Goal: Contribute content: Add original content to the website for others to see

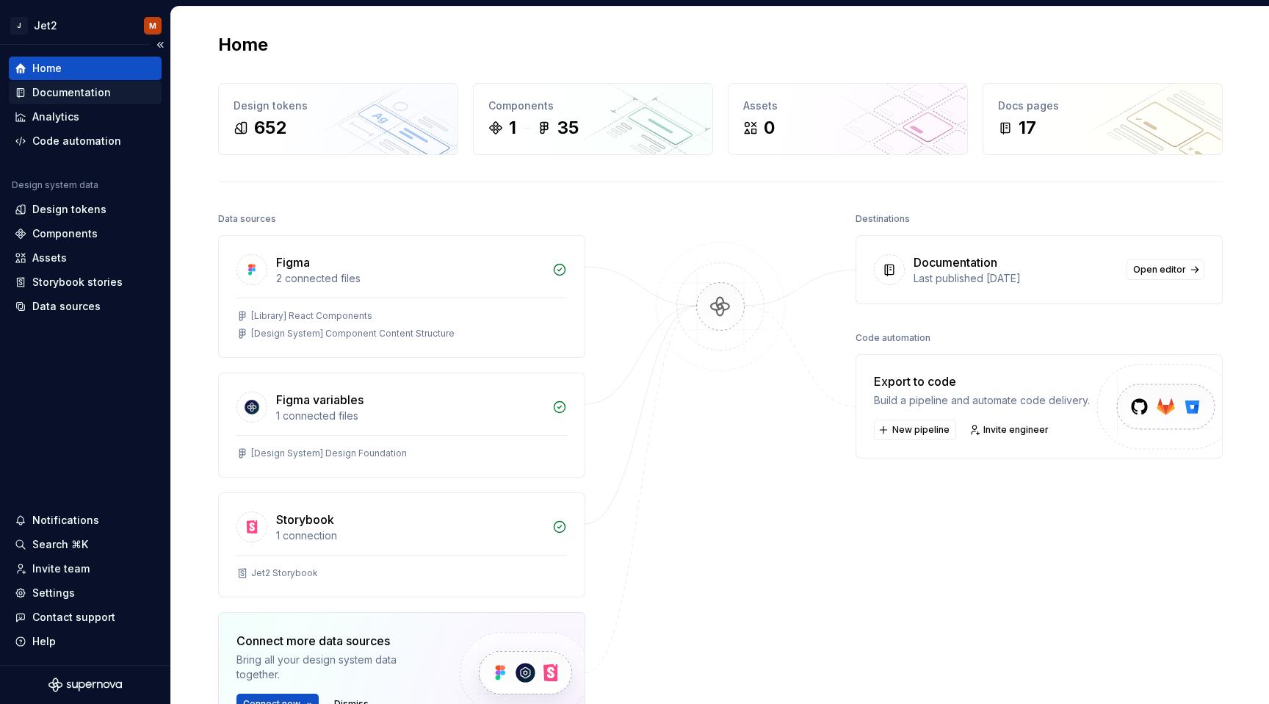
click at [98, 94] on div "Documentation" at bounding box center [71, 92] width 79 height 15
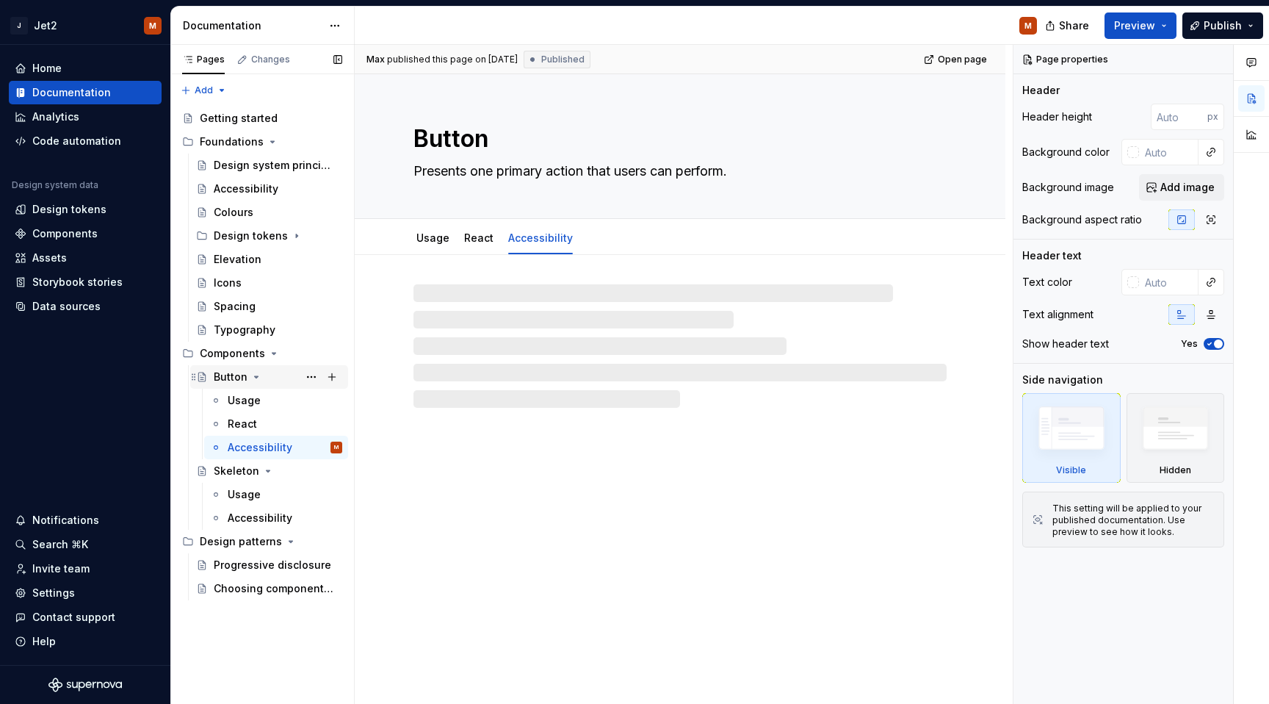
click at [255, 377] on icon "Page tree" at bounding box center [257, 376] width 4 height 1
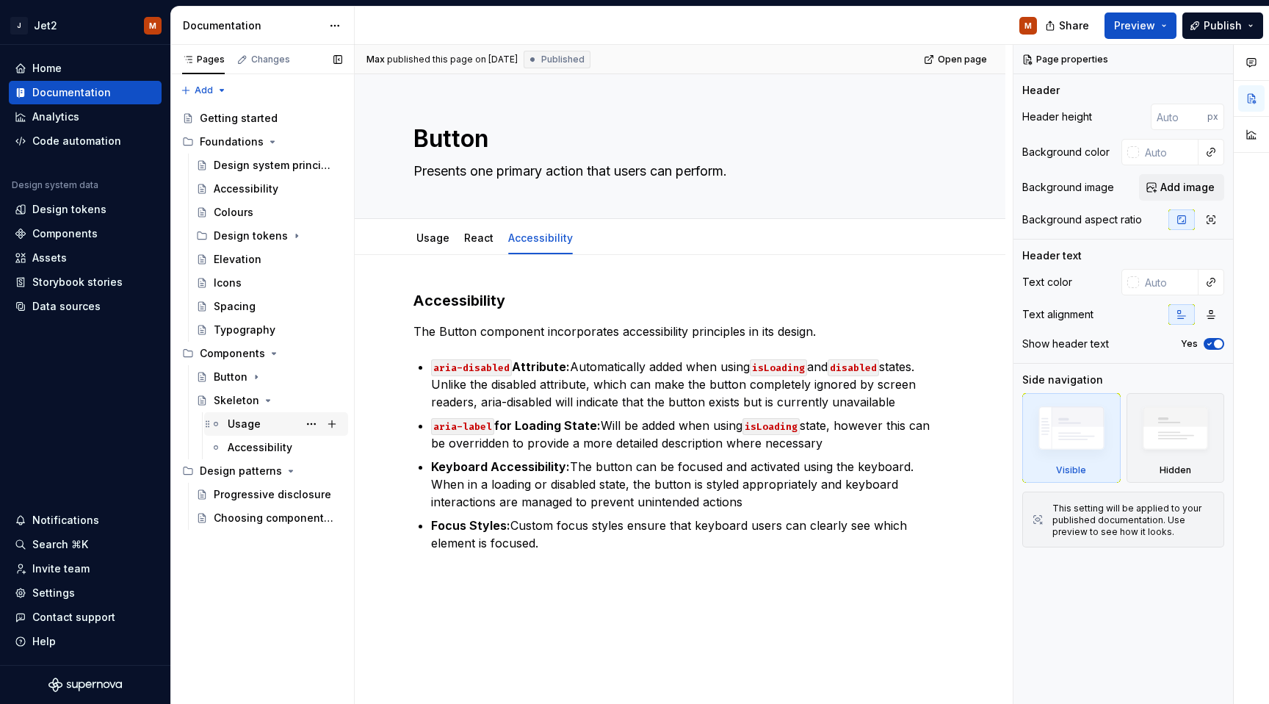
click at [241, 423] on div "Usage" at bounding box center [244, 423] width 33 height 15
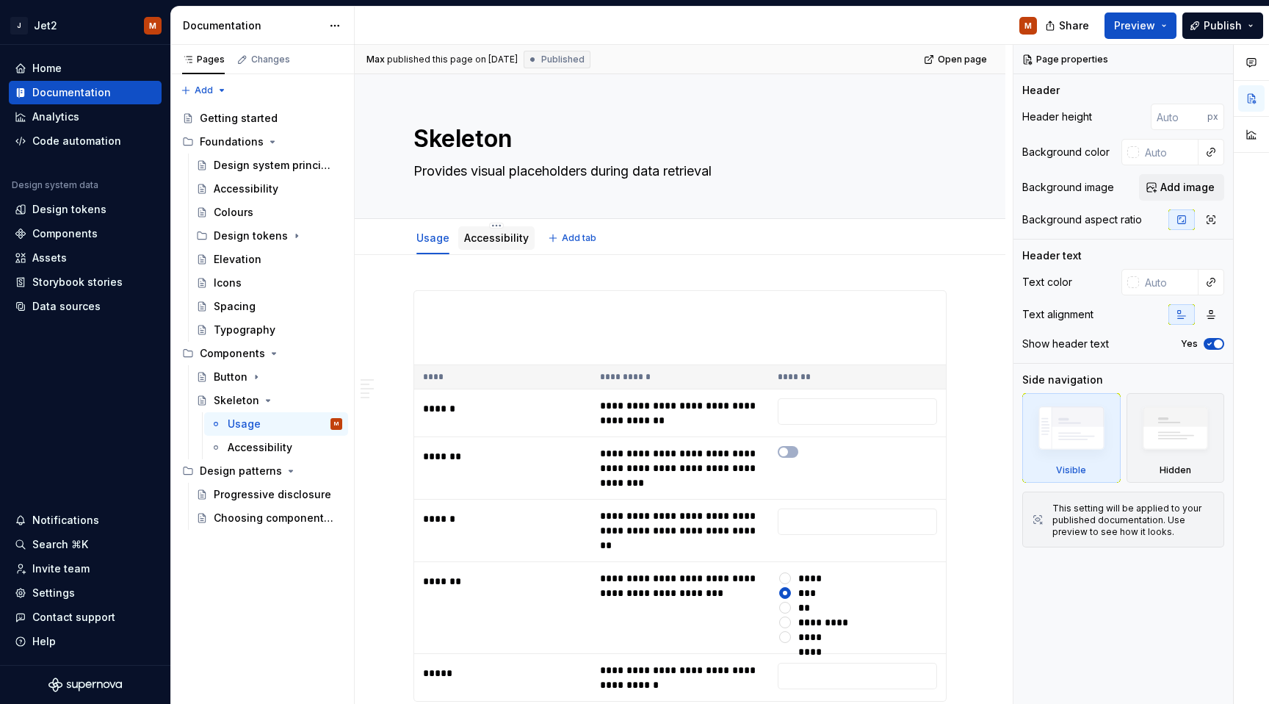
click at [486, 237] on link "Accessibility" at bounding box center [496, 237] width 65 height 12
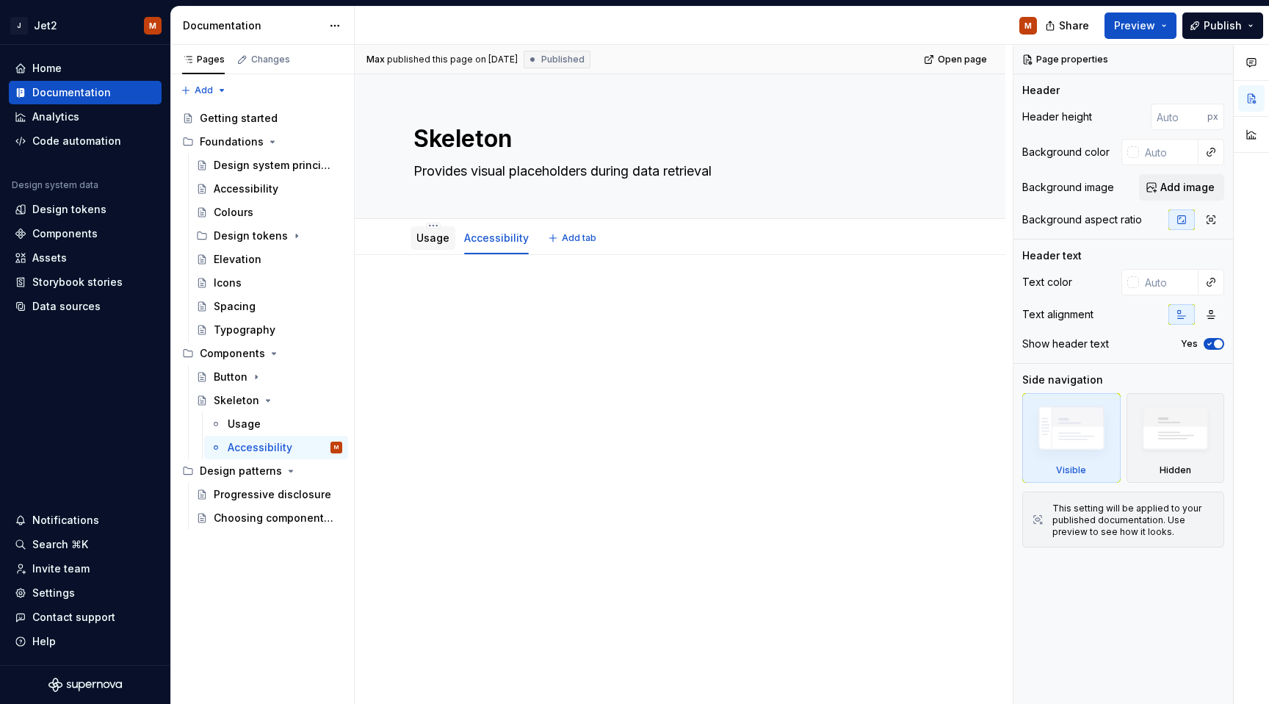
click at [432, 239] on link "Usage" at bounding box center [432, 237] width 33 height 12
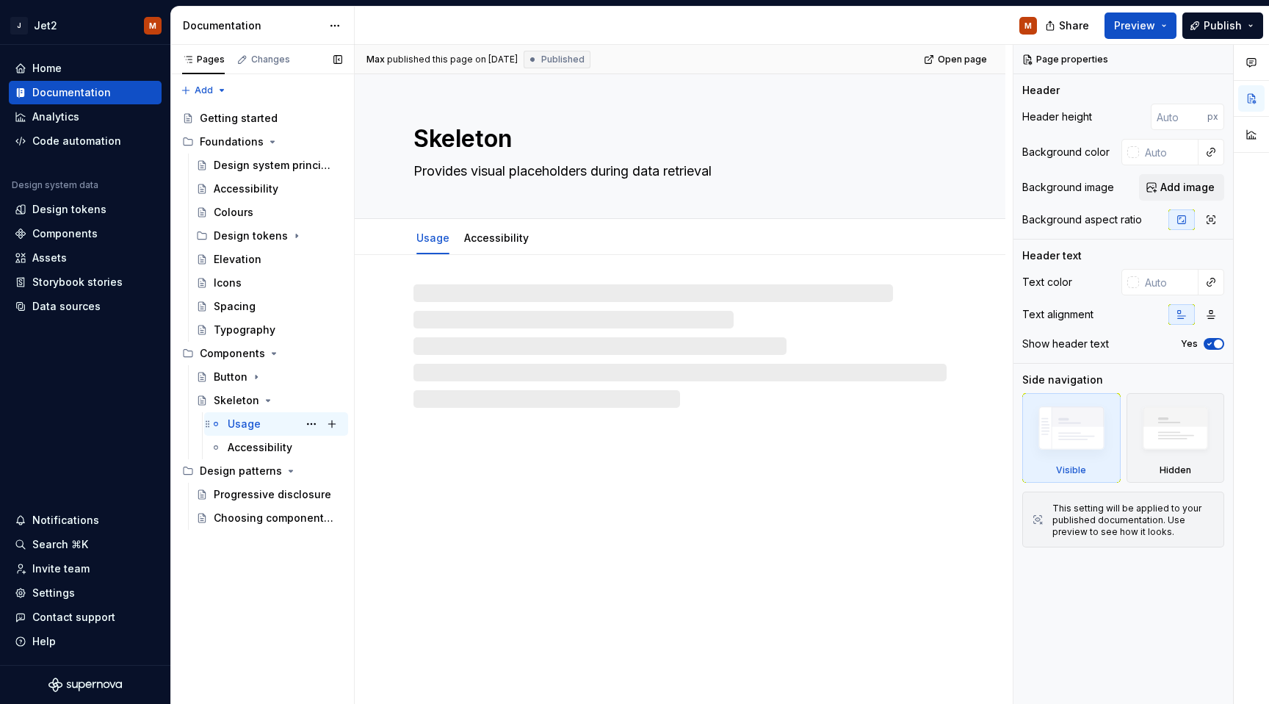
click at [258, 425] on div "Usage" at bounding box center [244, 423] width 33 height 15
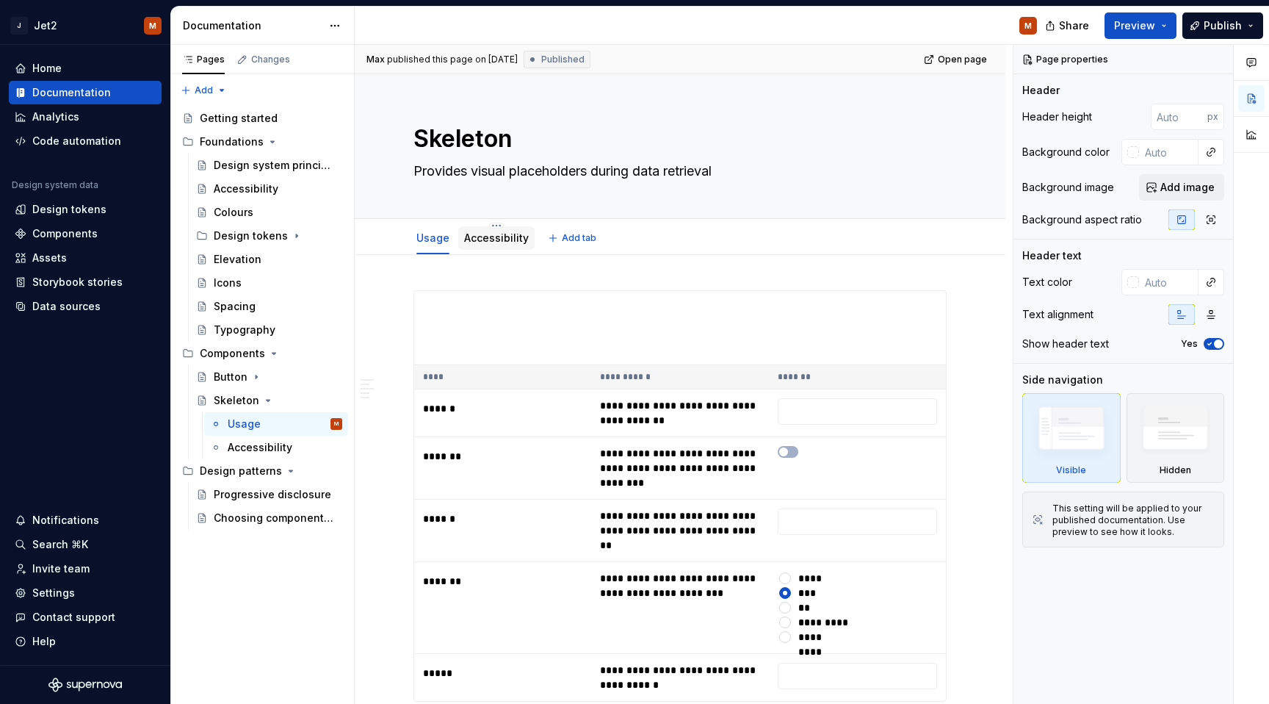
click at [487, 234] on link "Accessibility" at bounding box center [496, 237] width 65 height 12
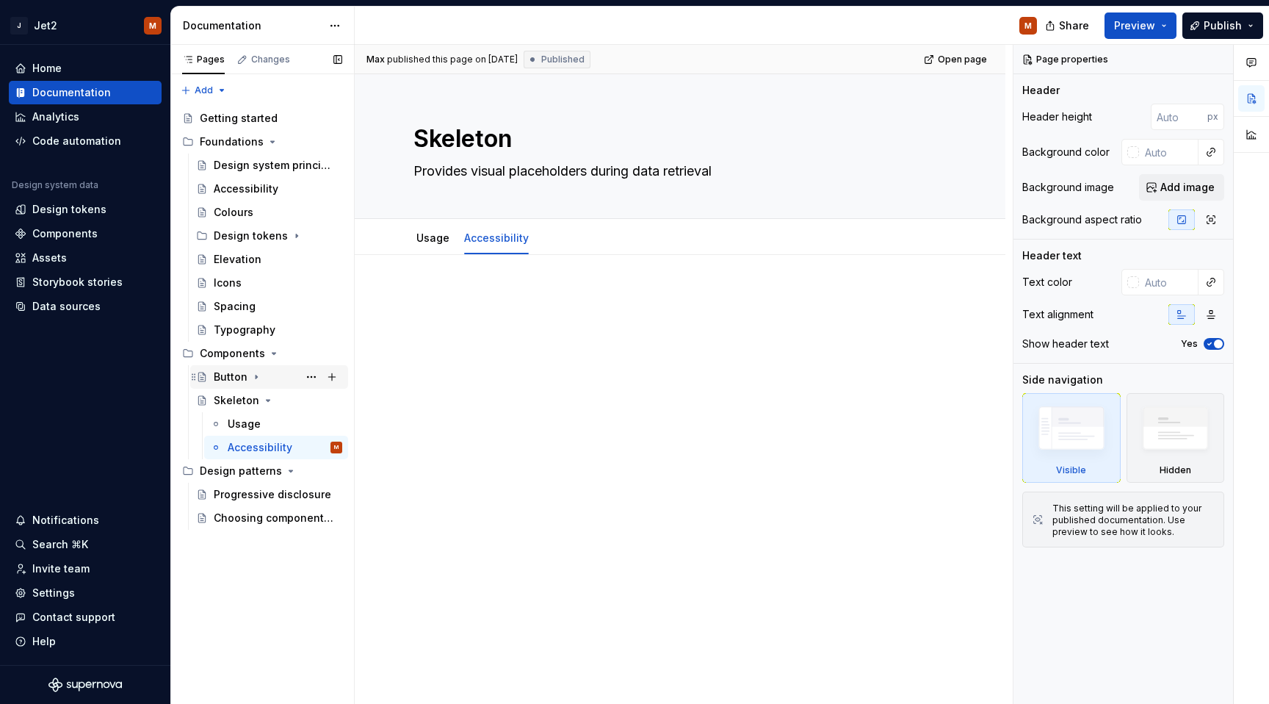
click at [256, 375] on icon "Page tree" at bounding box center [256, 377] width 12 height 12
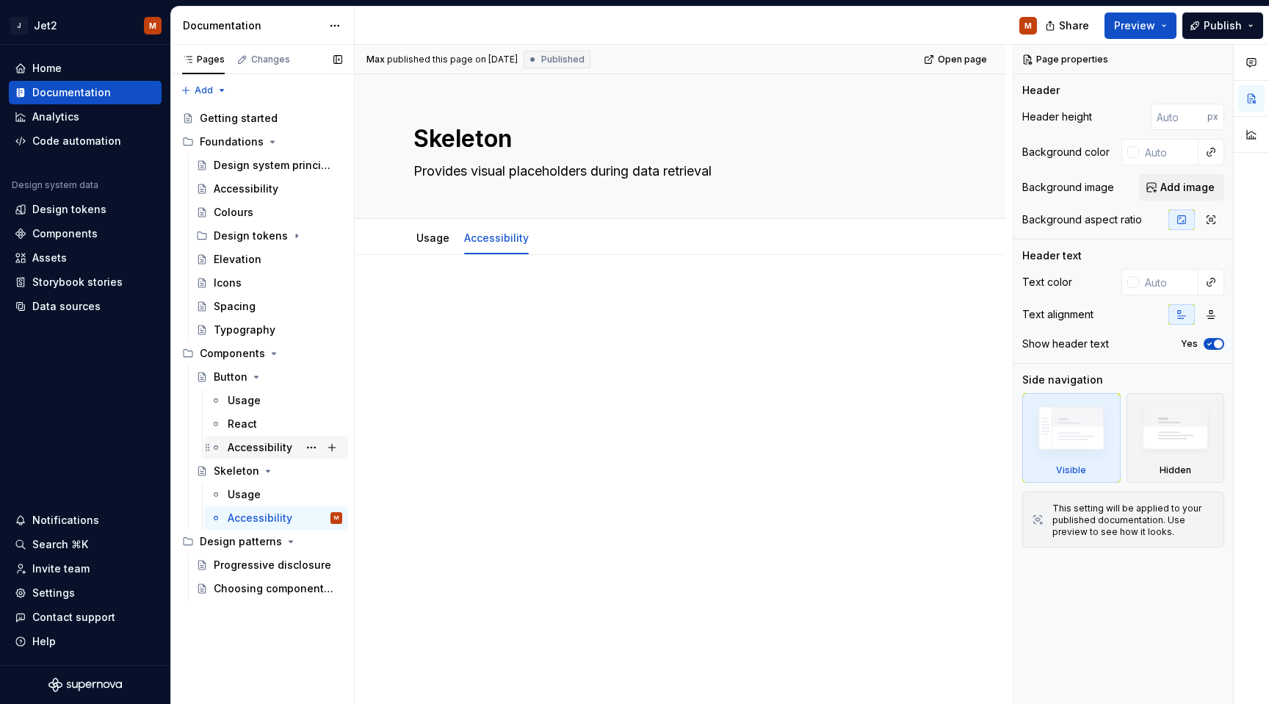
click at [250, 453] on div "Accessibility" at bounding box center [260, 447] width 65 height 15
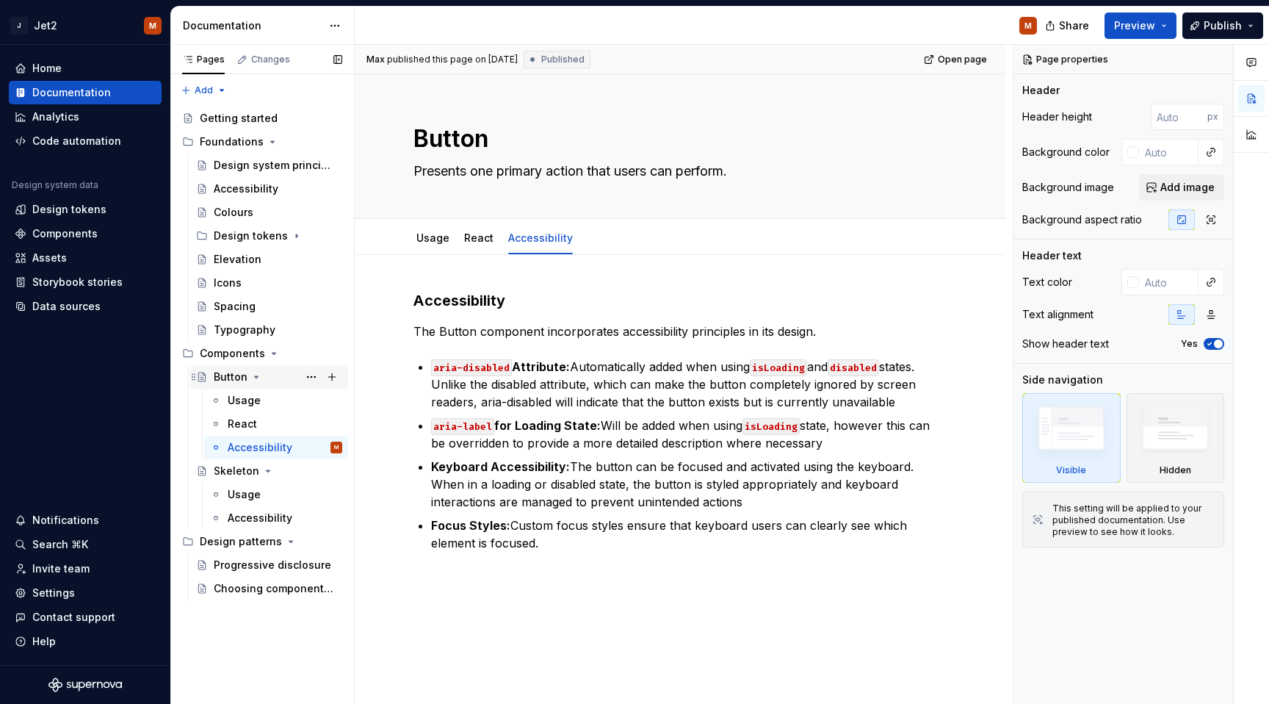
click at [255, 377] on icon "Page tree" at bounding box center [257, 376] width 4 height 1
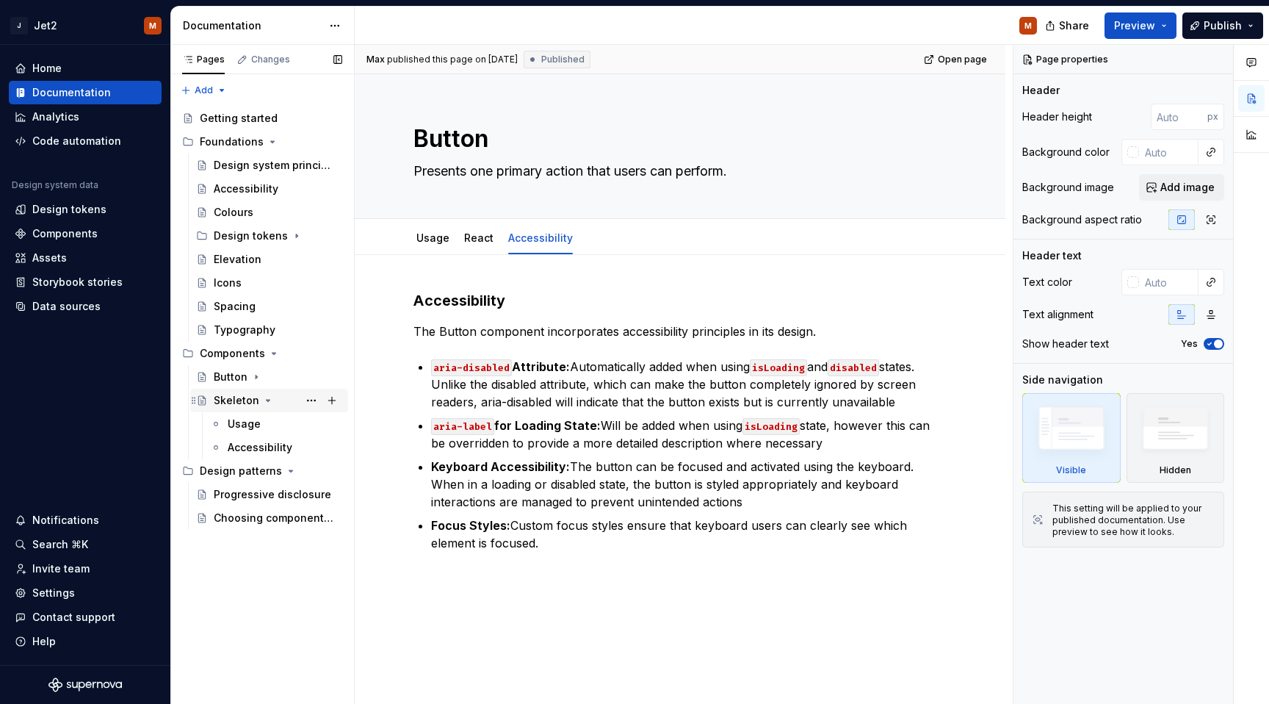
click at [265, 402] on icon "Page tree" at bounding box center [268, 400] width 12 height 12
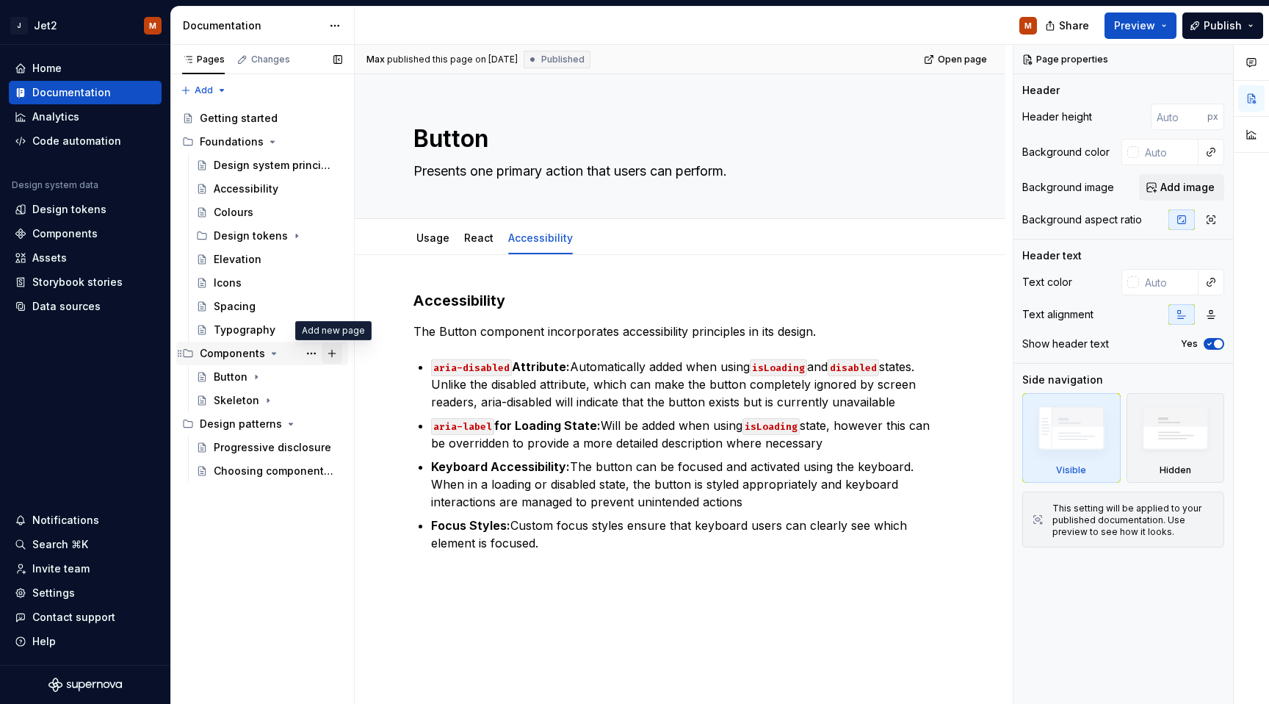
click at [329, 351] on button "Page tree" at bounding box center [332, 353] width 21 height 21
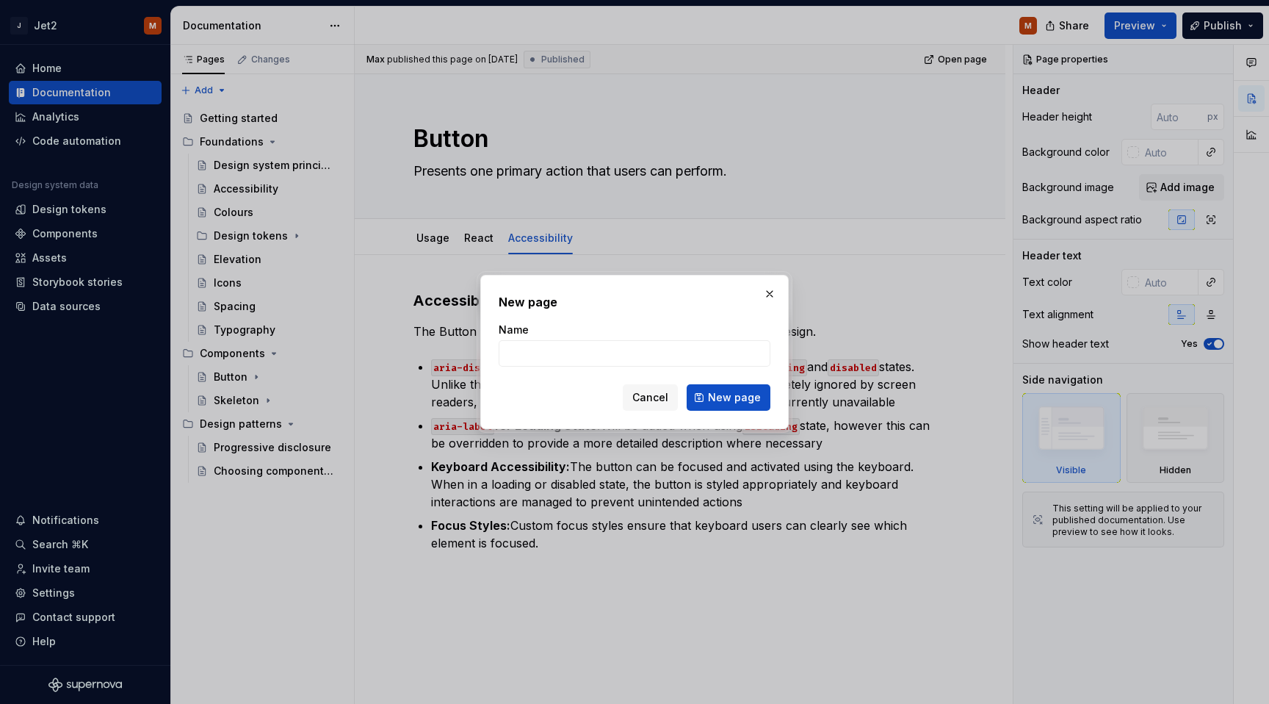
type textarea "*"
type input "Alert"
click at [713, 396] on span "New page" at bounding box center [734, 397] width 53 height 15
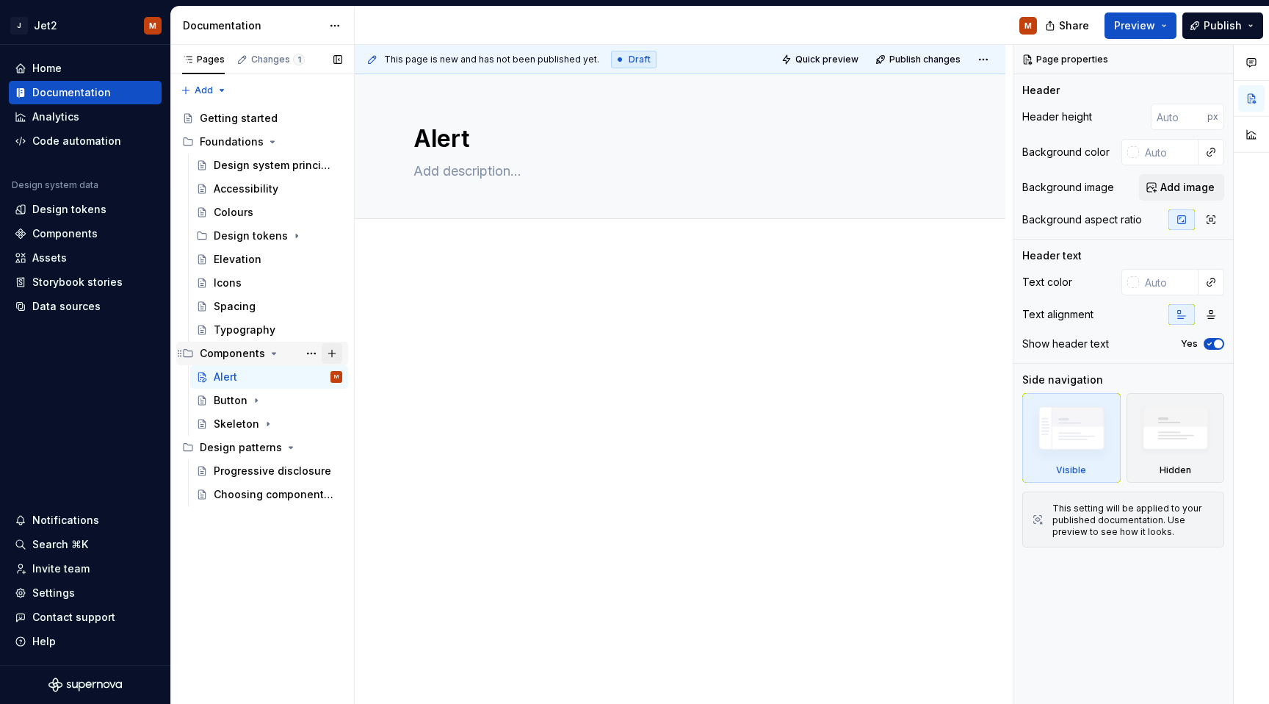
click at [334, 352] on button "Page tree" at bounding box center [332, 353] width 21 height 21
type textarea "*"
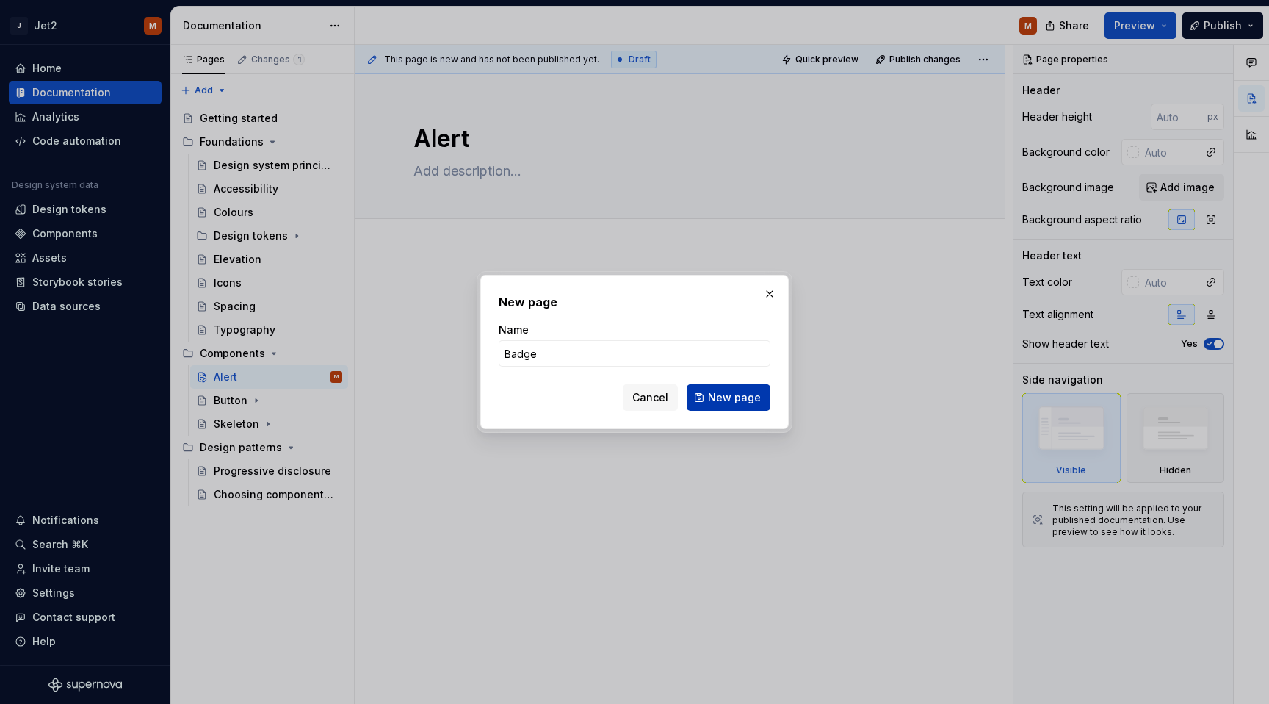
type input "Badge"
click at [730, 393] on span "New page" at bounding box center [734, 397] width 53 height 15
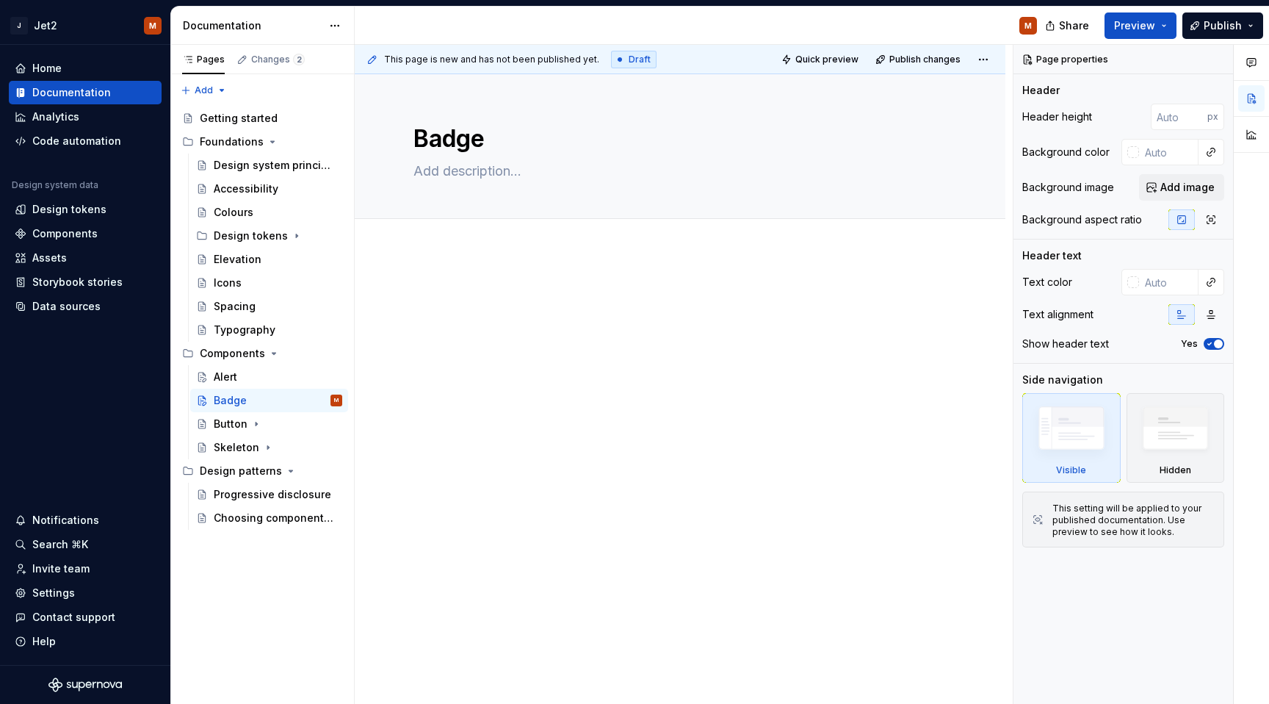
drag, startPoint x: 193, startPoint y: 449, endPoint x: 878, endPoint y: 9, distance: 813.7
click at [330, 350] on button "Page tree" at bounding box center [332, 353] width 21 height 21
type textarea "*"
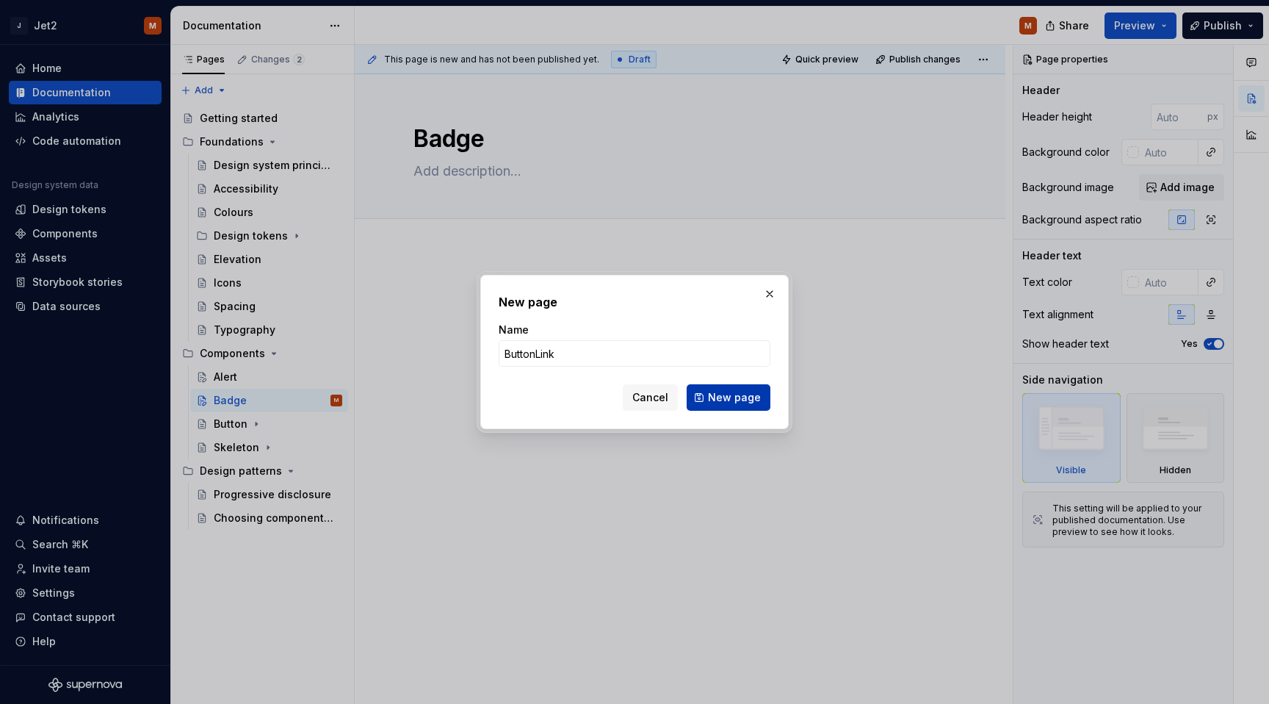
type input "ButtonLink"
click at [718, 396] on span "New page" at bounding box center [734, 397] width 53 height 15
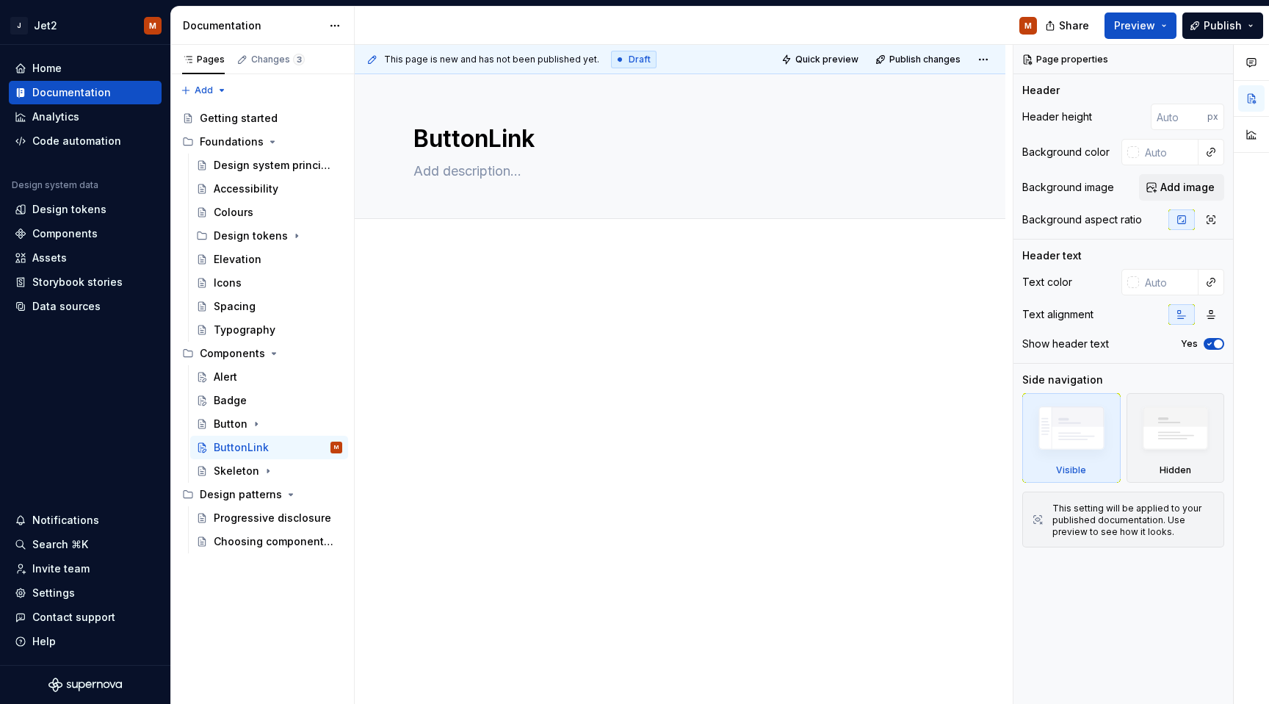
type textarea "*"
